Goal: Answer question/provide support

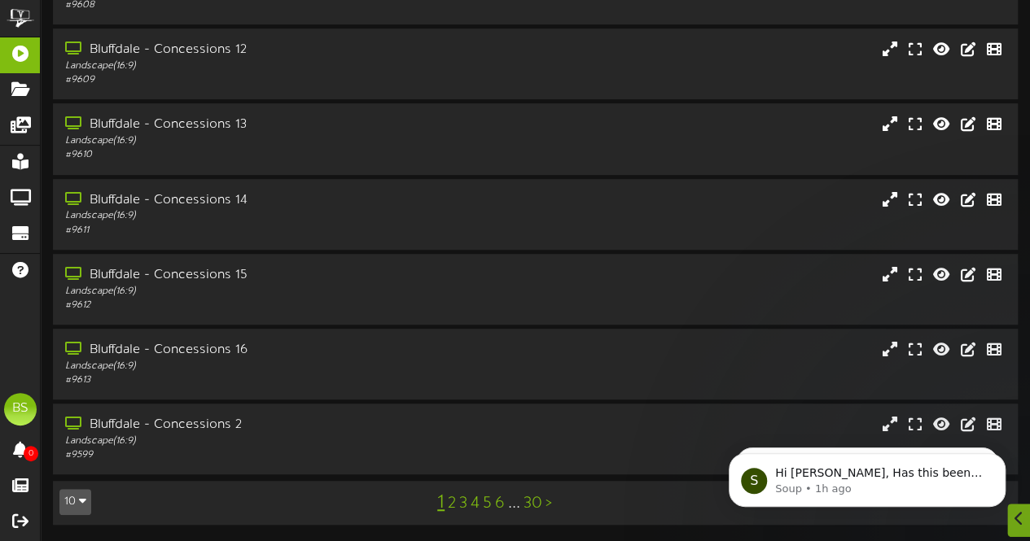
click at [74, 501] on button "10" at bounding box center [75, 502] width 32 height 26
click at [75, 466] on div "100" at bounding box center [75, 470] width 31 height 24
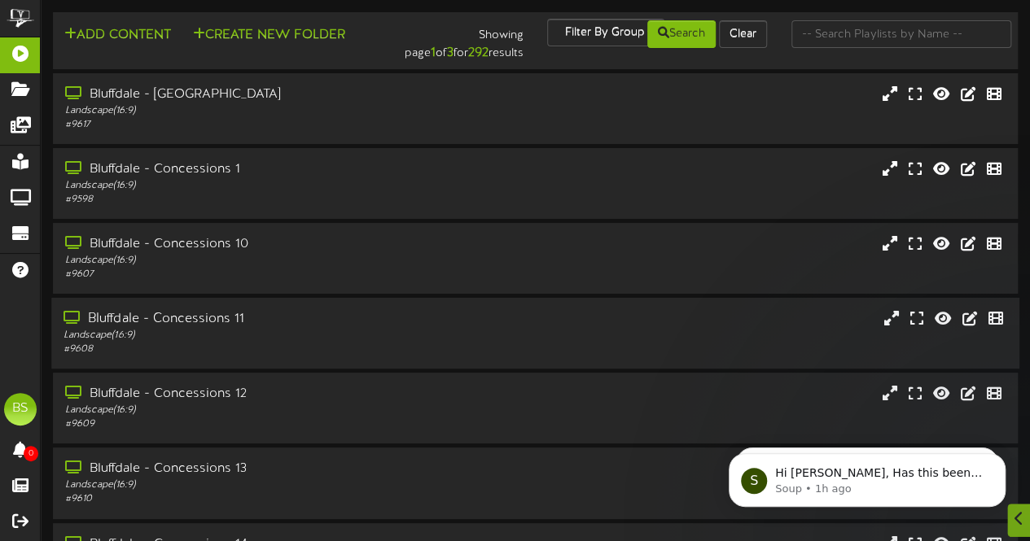
scroll to position [7096, 0]
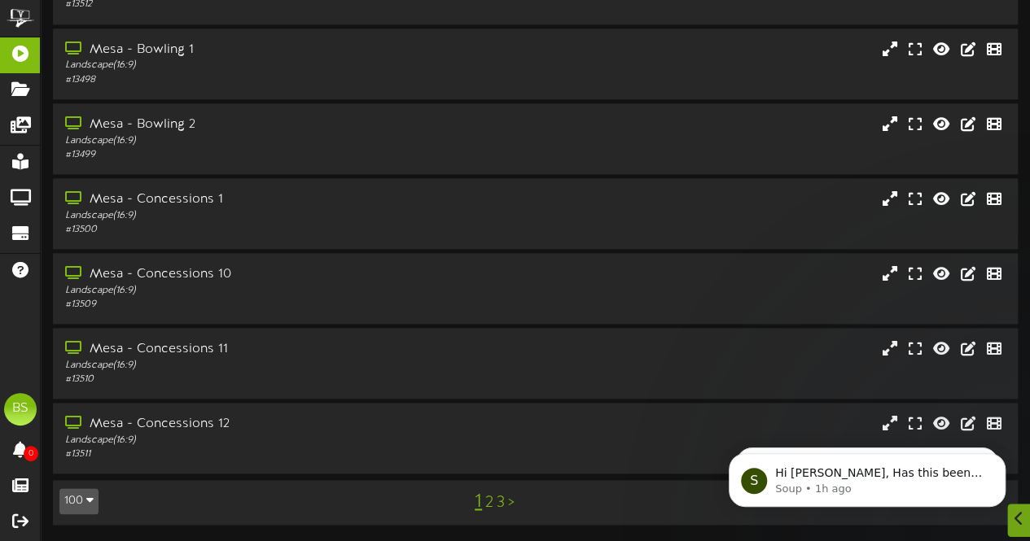
click at [490, 506] on link "2" at bounding box center [489, 503] width 8 height 18
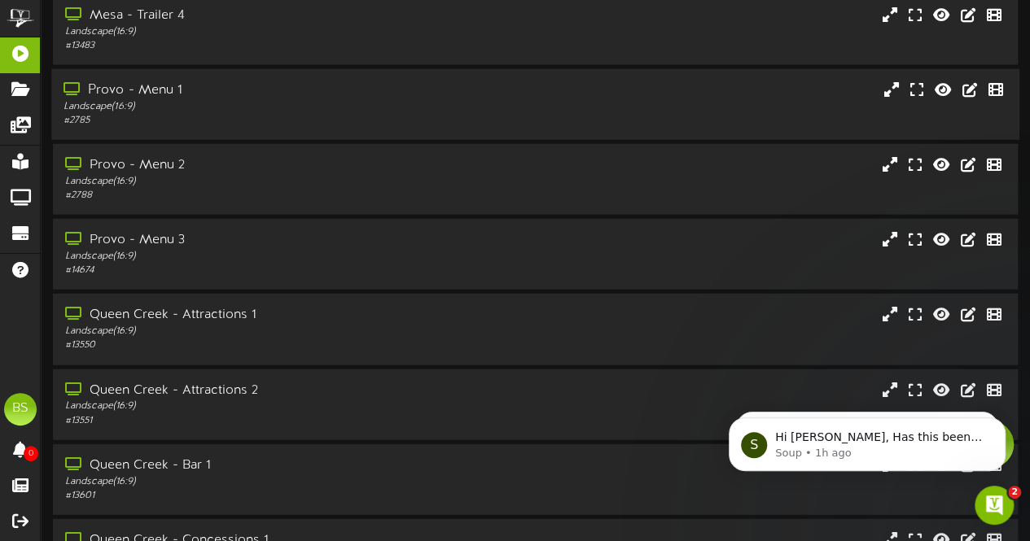
click at [171, 99] on div "Provo - Menu 1" at bounding box center [252, 90] width 379 height 19
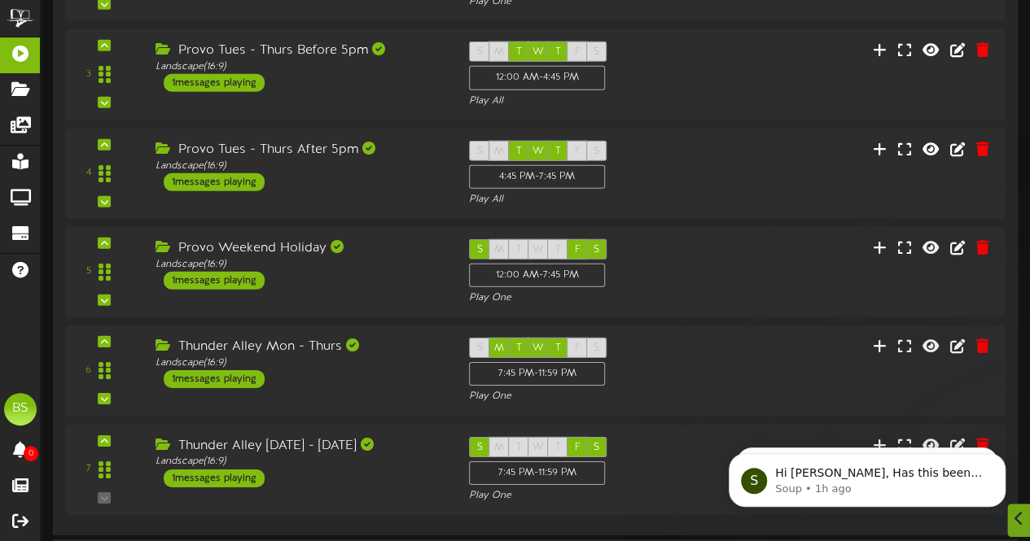
scroll to position [2849, 0]
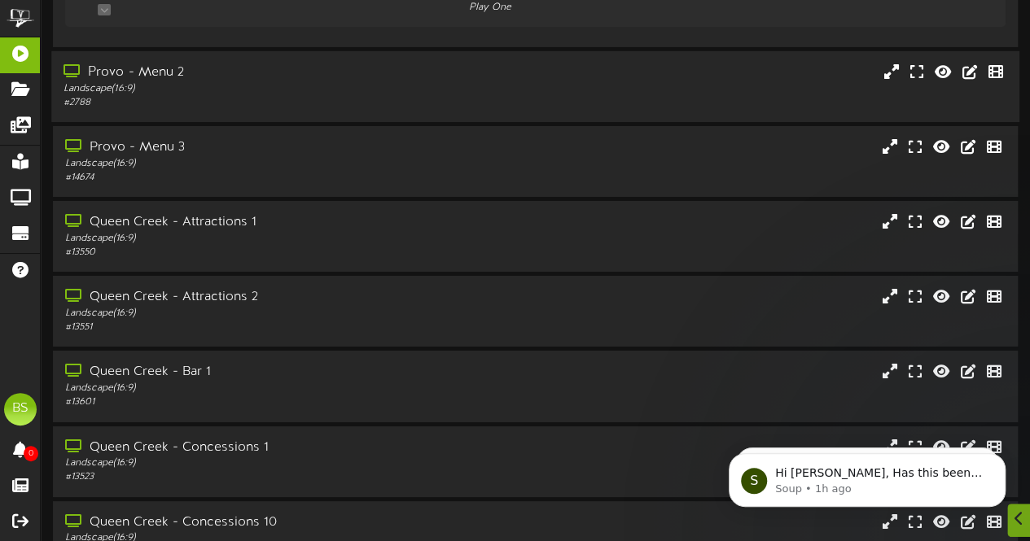
click at [164, 64] on div "Provo - Menu 2" at bounding box center [252, 72] width 379 height 19
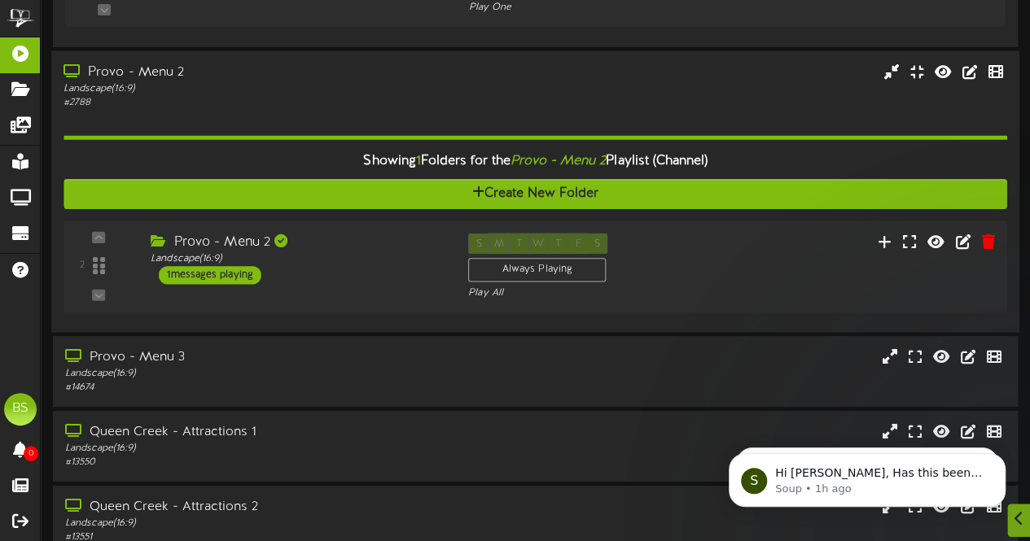
click at [233, 275] on div "1 messages playing" at bounding box center [210, 275] width 103 height 18
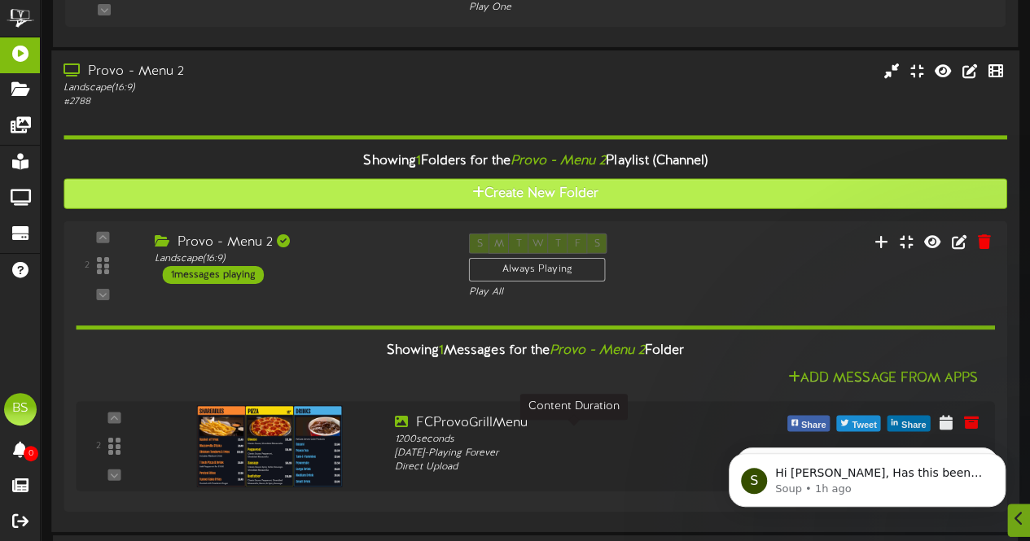
scroll to position [3094, 0]
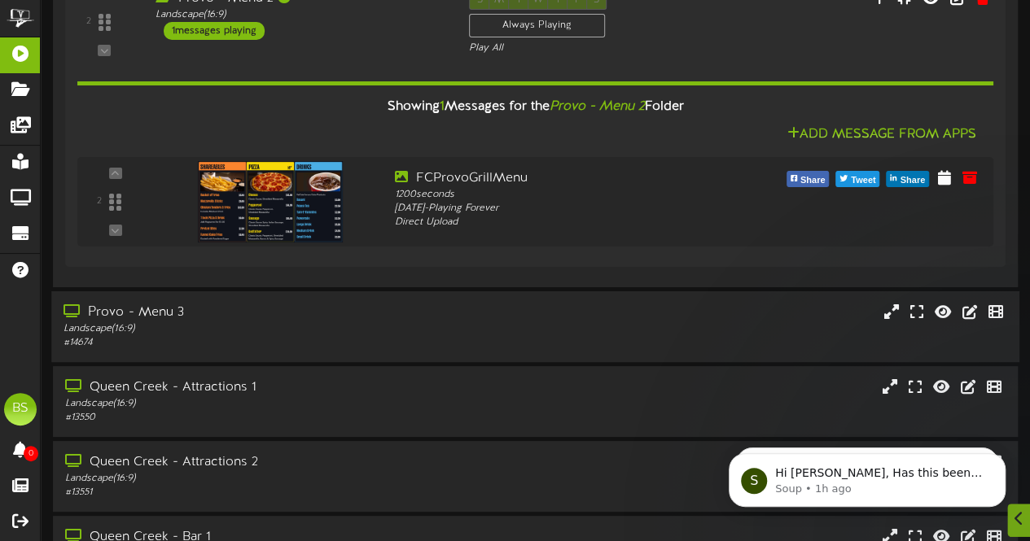
click at [160, 309] on div "Provo - Menu 3" at bounding box center [252, 313] width 379 height 19
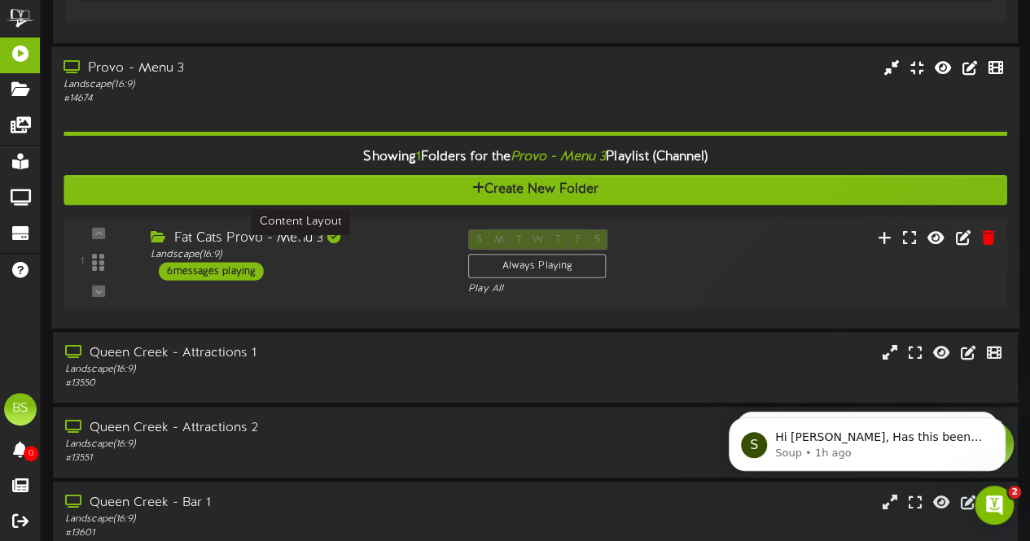
scroll to position [0, 0]
click at [235, 266] on div "6 messages playing" at bounding box center [211, 271] width 105 height 18
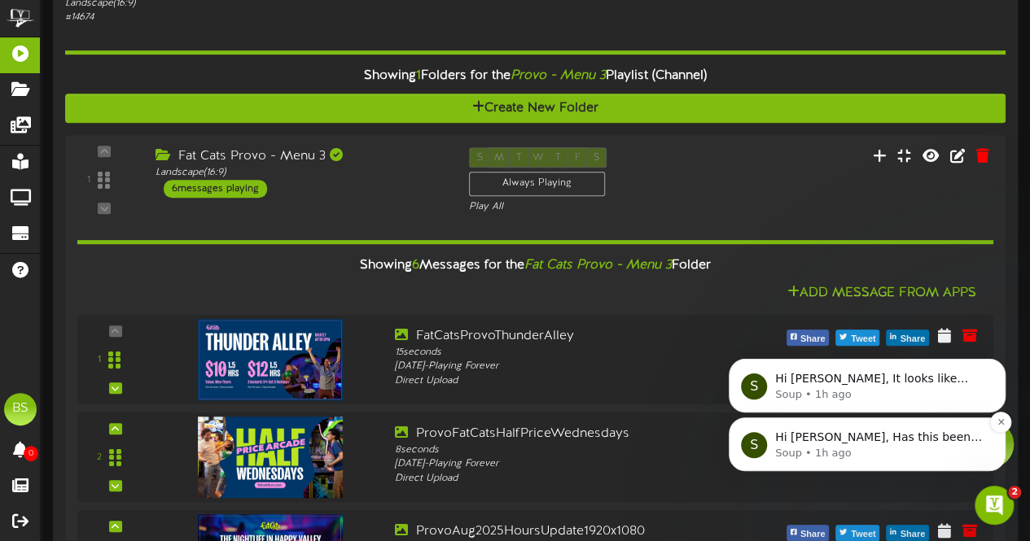
click at [825, 425] on div "S Hi [PERSON_NAME], Has this been resolved? I am showing different content up! …" at bounding box center [867, 445] width 277 height 54
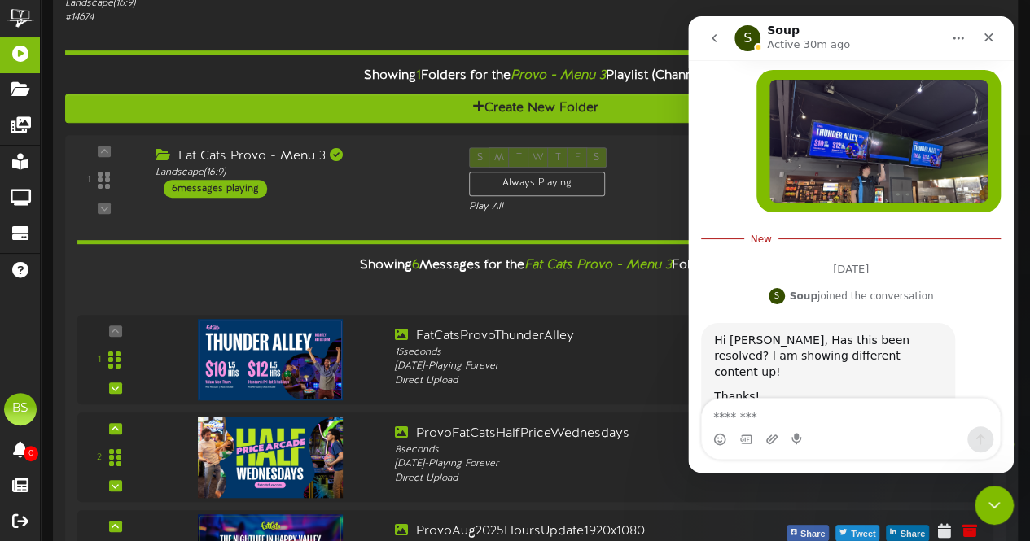
scroll to position [469, 0]
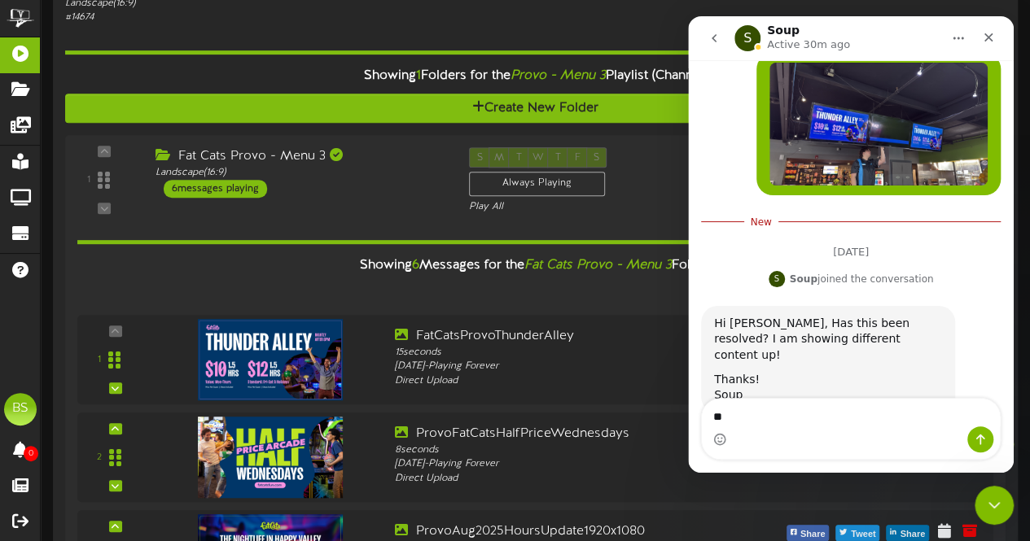
type textarea "*"
click at [795, 418] on textarea "**********" at bounding box center [851, 413] width 299 height 28
click at [939, 414] on textarea "**********" at bounding box center [851, 413] width 299 height 28
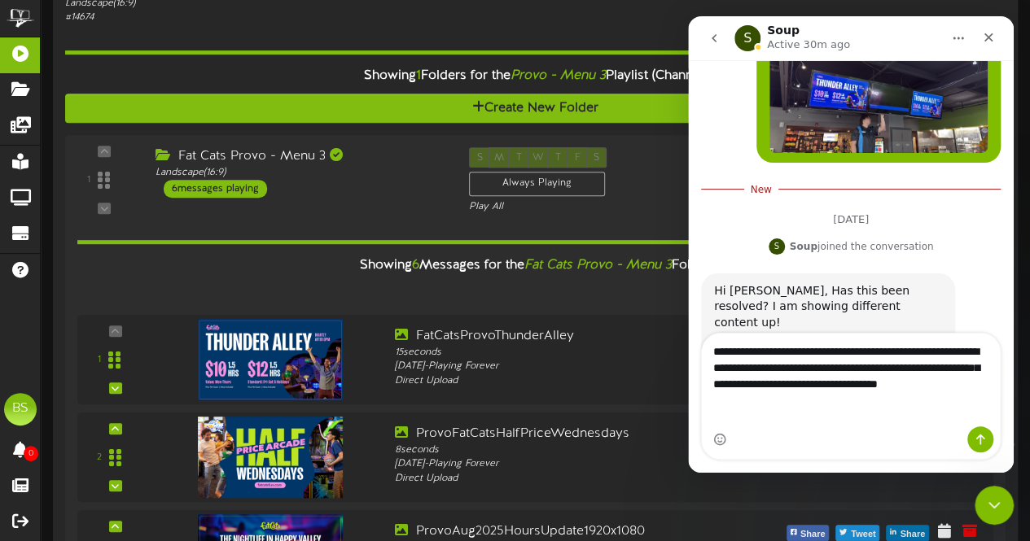
scroll to position [518, 0]
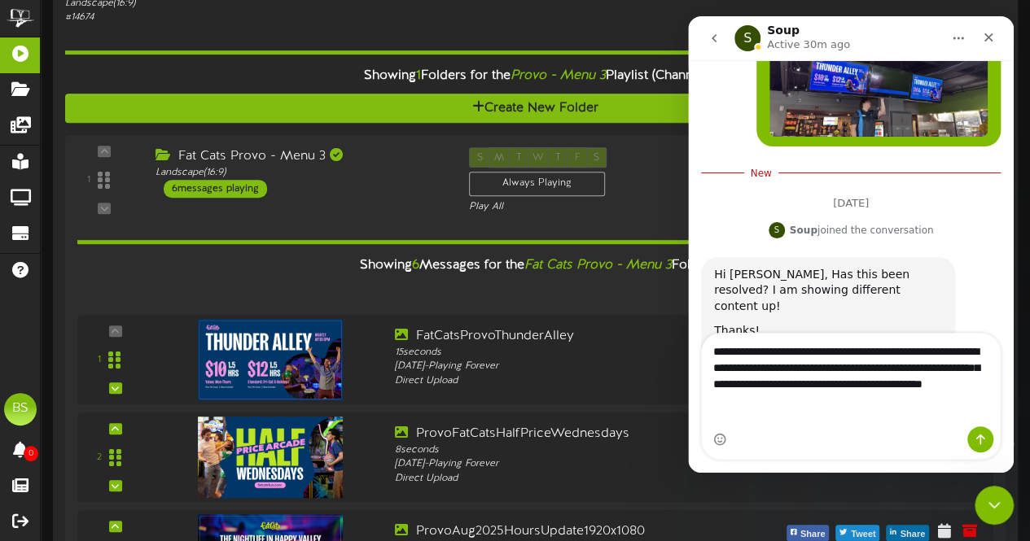
type textarea "**********"
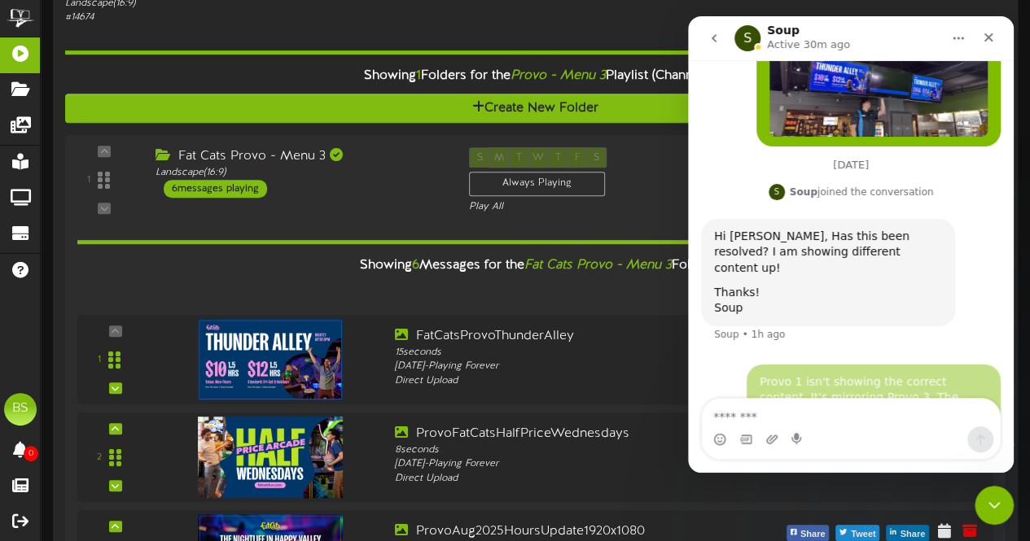
scroll to position [542, 0]
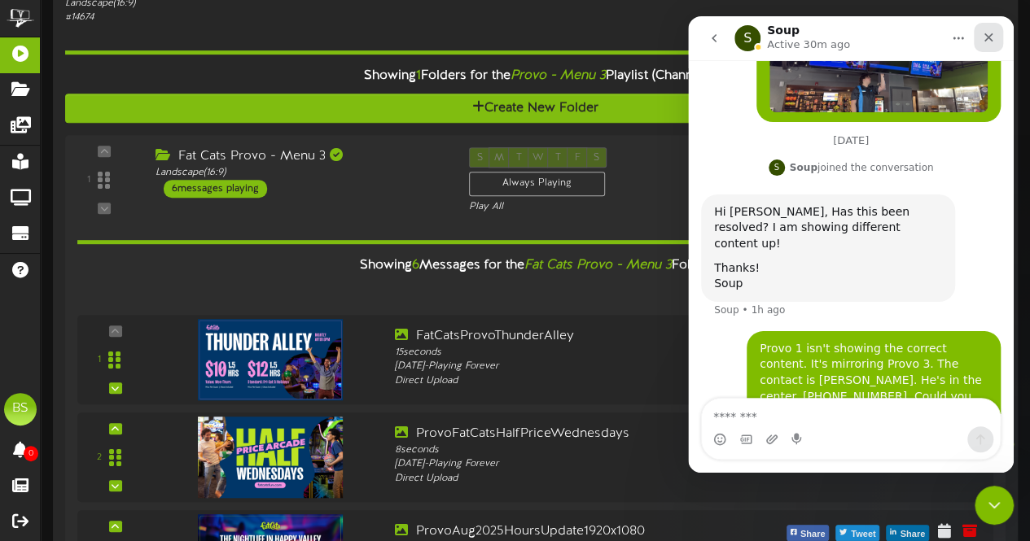
click at [990, 40] on icon "Close" at bounding box center [988, 37] width 9 height 9
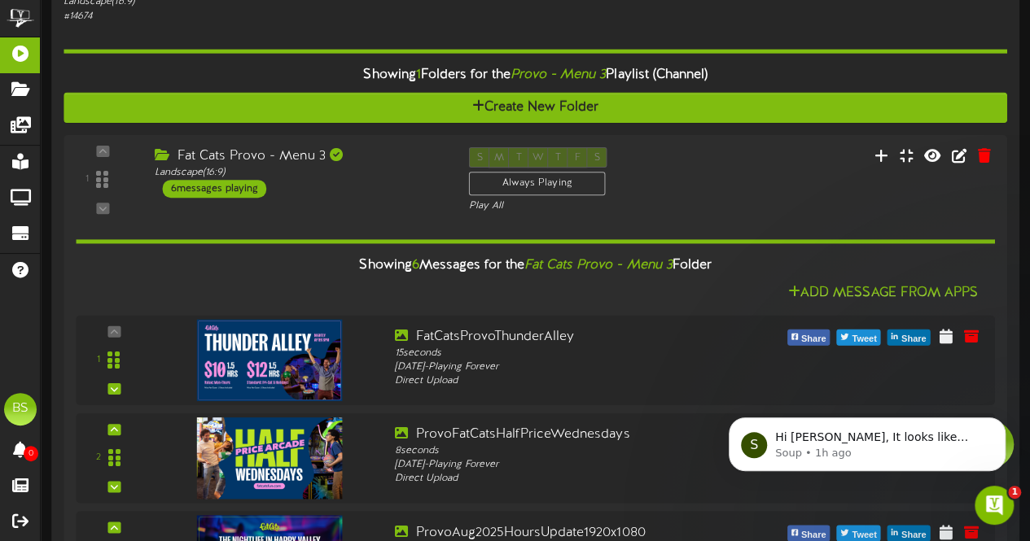
scroll to position [0, 0]
